Goal: Use online tool/utility: Use online tool/utility

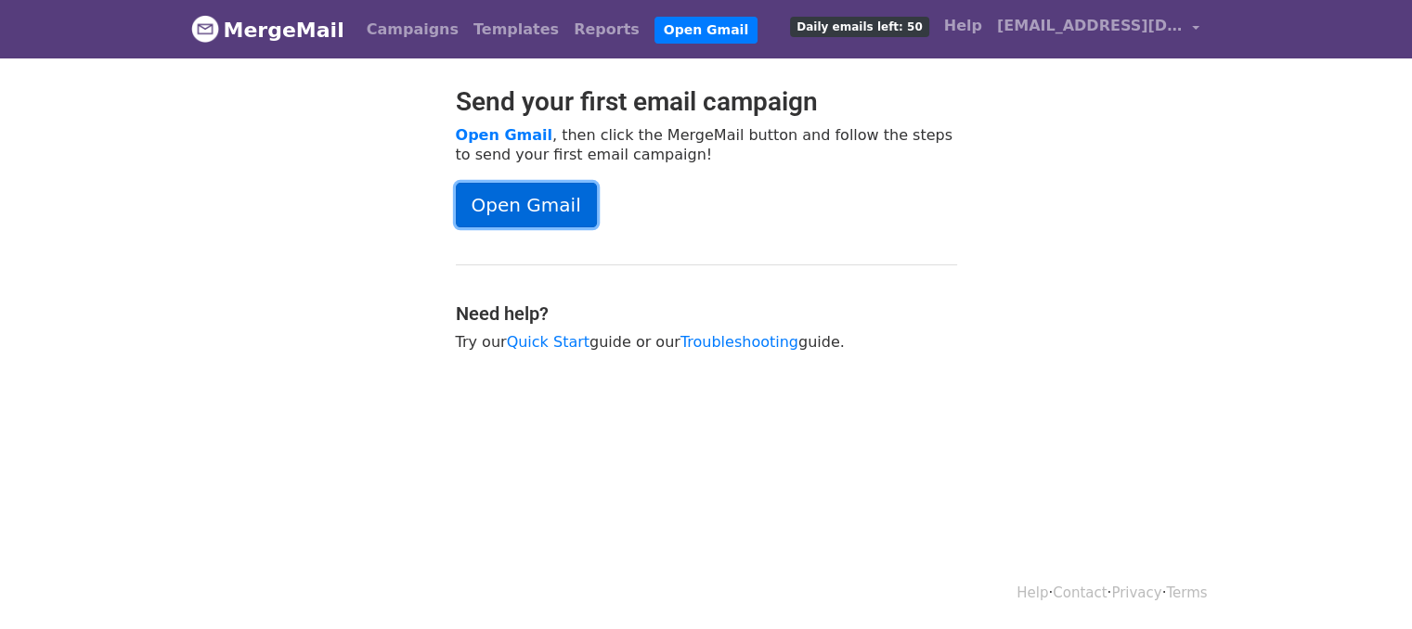
click at [511, 200] on link "Open Gmail" at bounding box center [526, 205] width 141 height 45
click at [514, 192] on link "Open Gmail" at bounding box center [526, 205] width 141 height 45
click at [579, 198] on link "Open Gmail" at bounding box center [526, 205] width 141 height 45
